Goal: Book appointment/travel/reservation

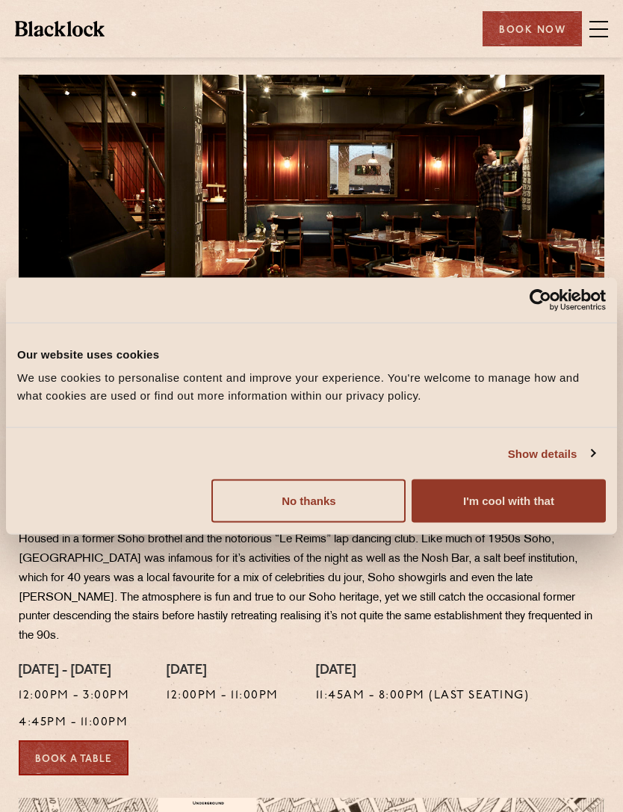
click at [504, 521] on button "I'm cool with that" at bounding box center [509, 501] width 194 height 43
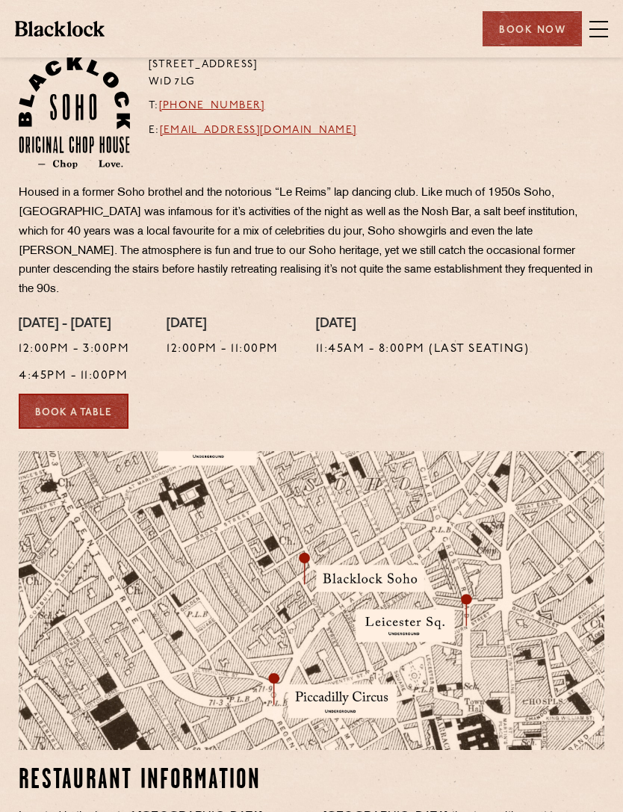
scroll to position [307, 0]
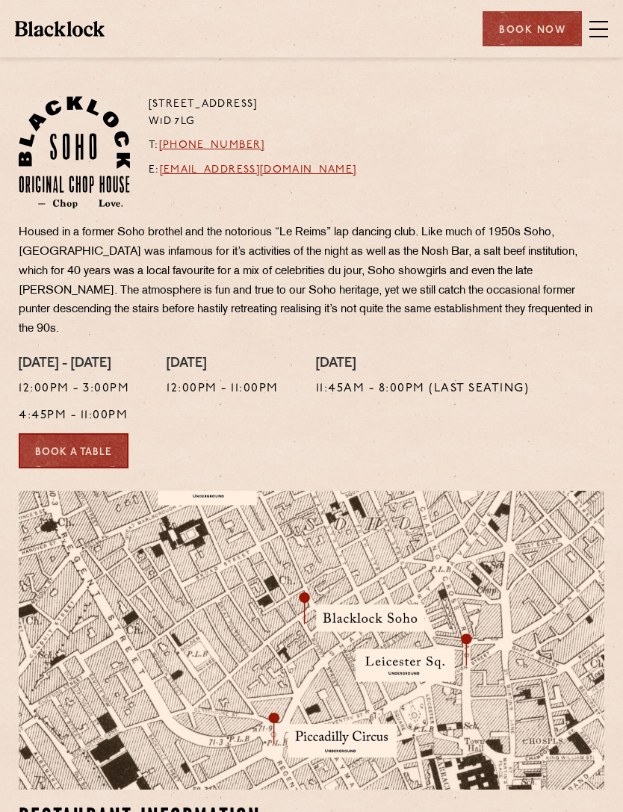
click at [40, 433] on link "Book a Table" at bounding box center [74, 450] width 110 height 35
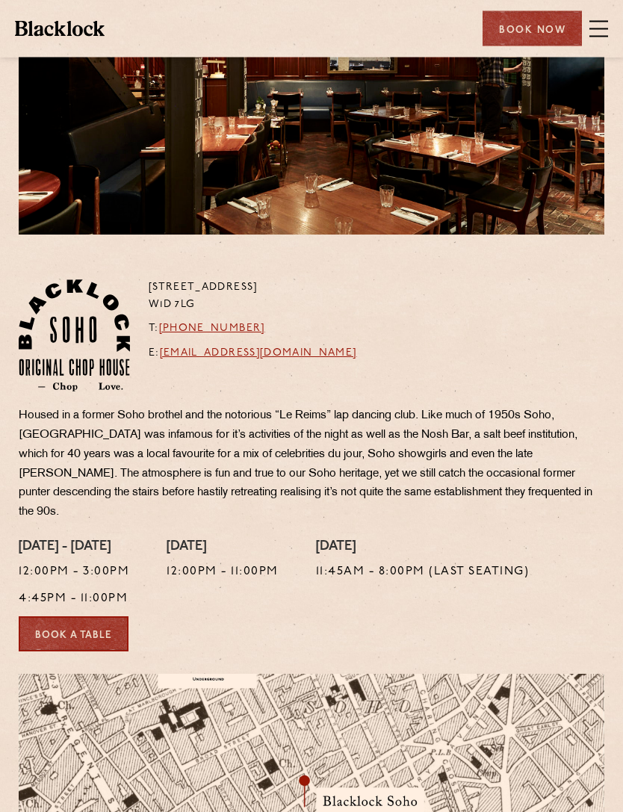
scroll to position [0, 0]
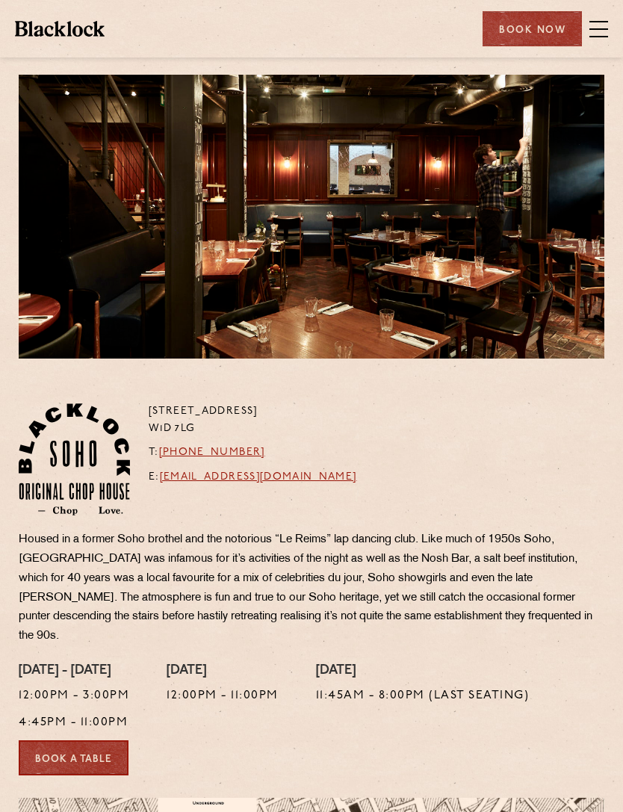
click at [591, 28] on span at bounding box center [599, 28] width 19 height 1
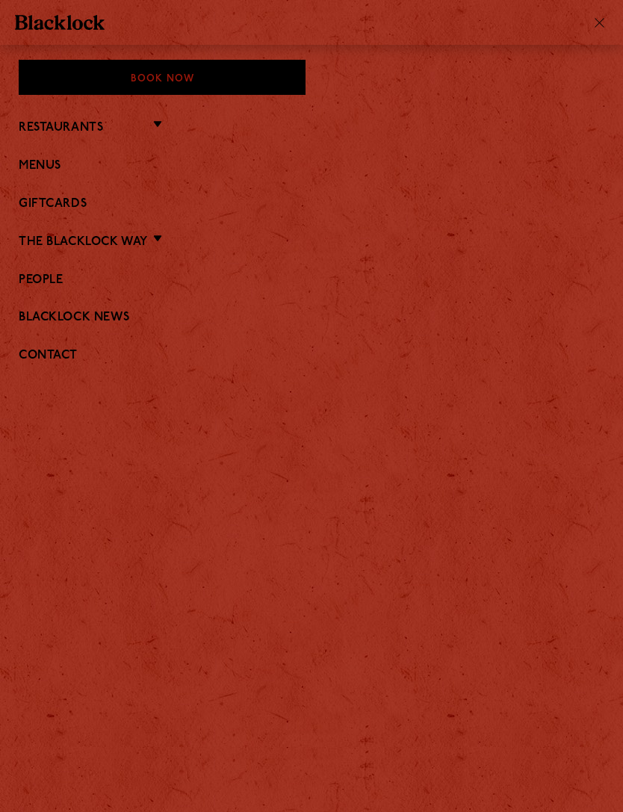
click at [43, 169] on link "Menus" at bounding box center [312, 166] width 586 height 14
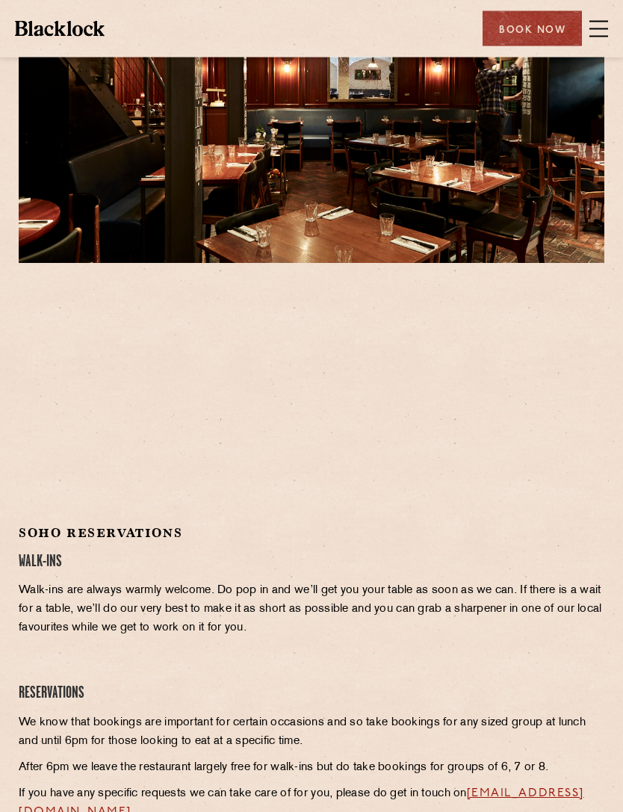
scroll to position [4, 0]
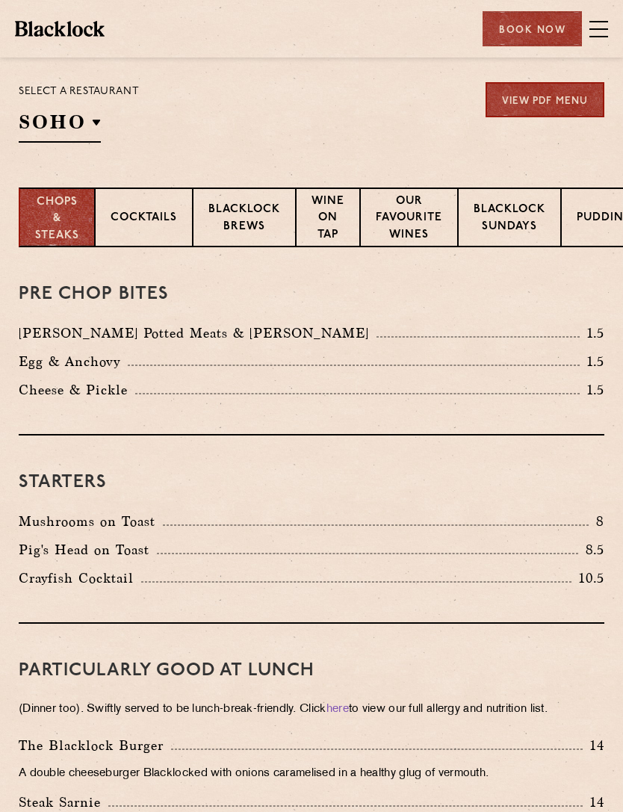
scroll to position [314, 0]
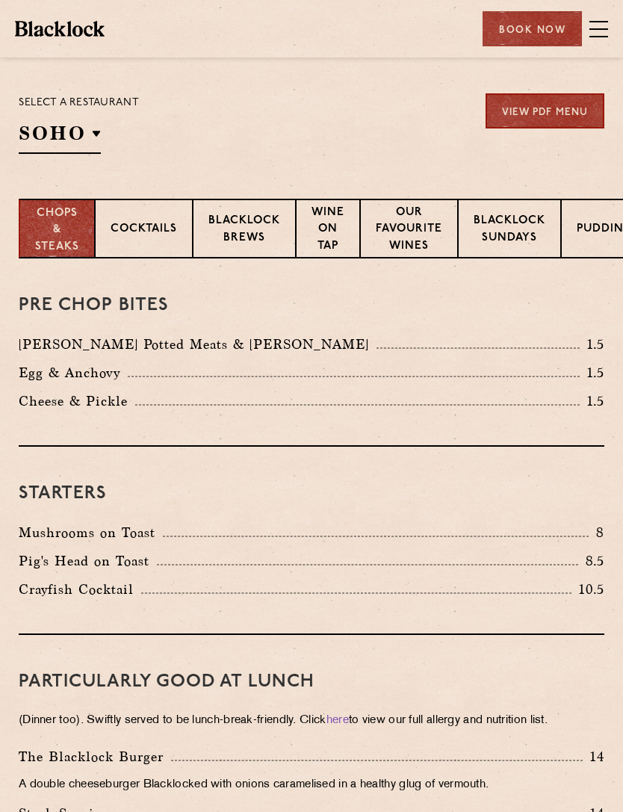
click at [488, 329] on div "Pre Chop Bites [PERSON_NAME] Potted Meats & Kimchi 1.5 Egg & Anchovy 1.5 [PERSO…" at bounding box center [312, 353] width 586 height 188
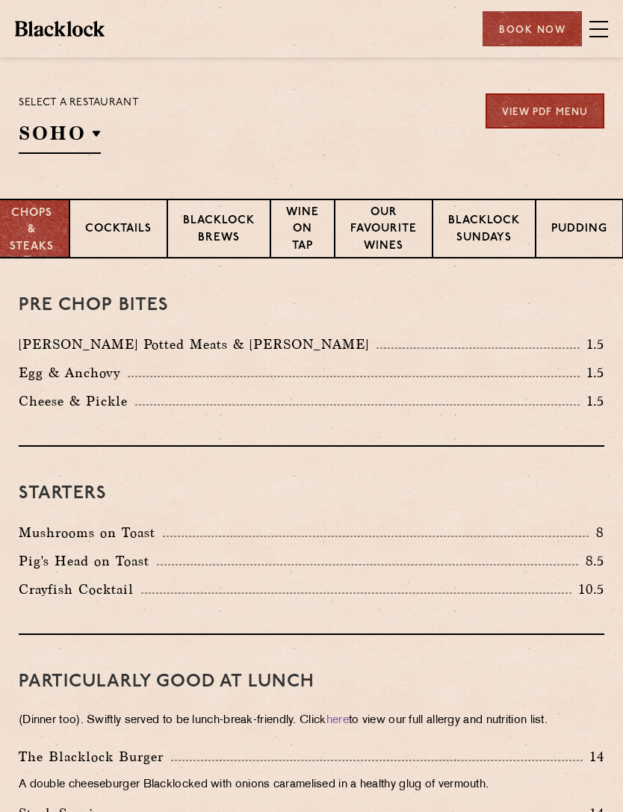
scroll to position [0, 28]
click at [493, 234] on p "Blacklock Sundays" at bounding box center [484, 230] width 72 height 35
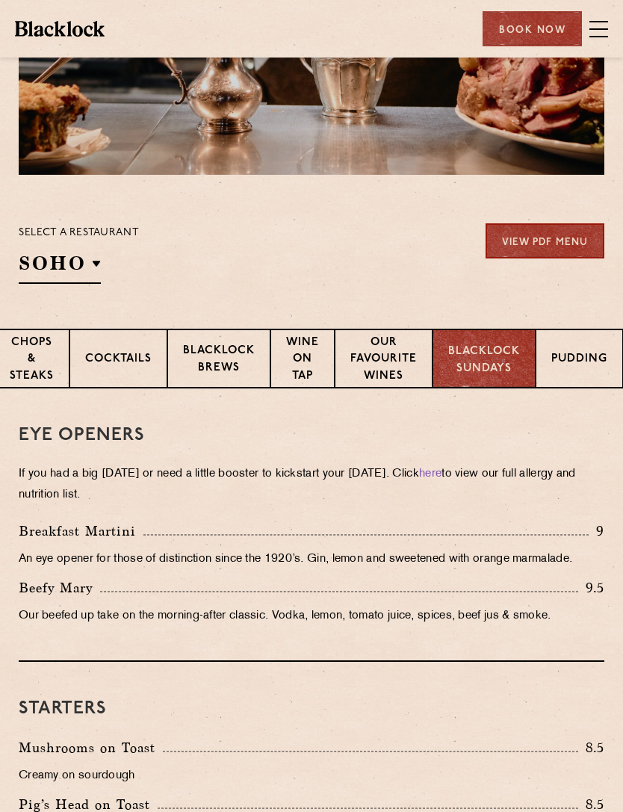
scroll to position [0, 0]
